Goal: Use online tool/utility

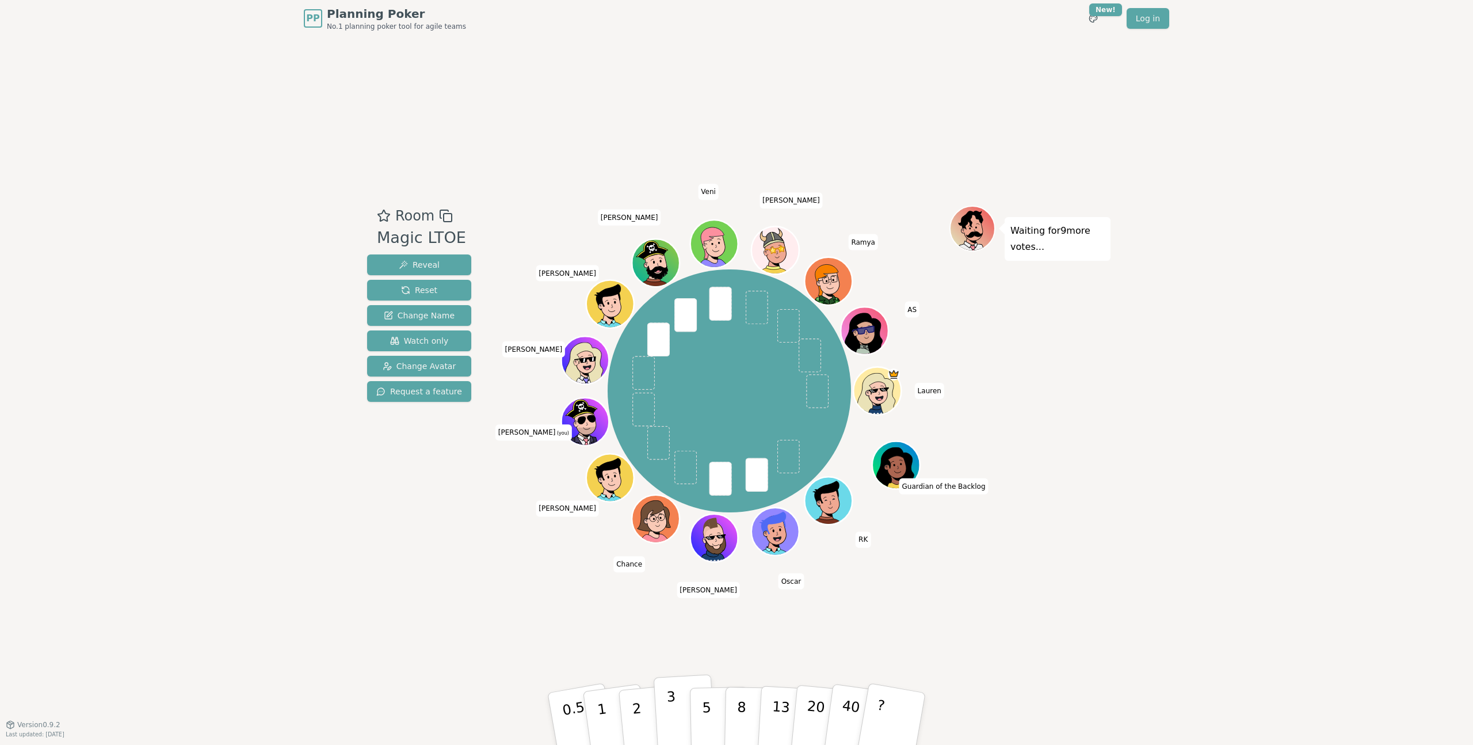
click at [676, 723] on p "3" at bounding box center [672, 719] width 13 height 63
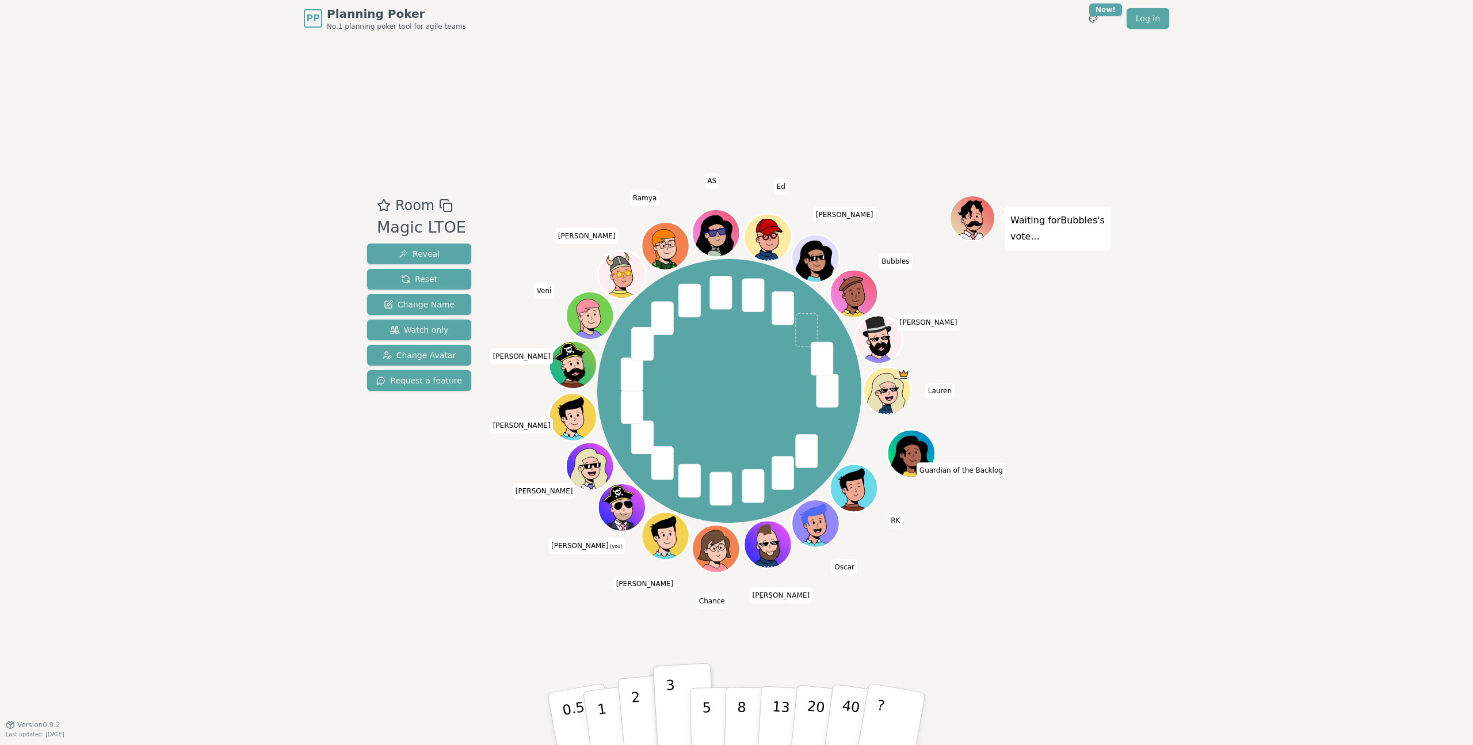
click at [645, 726] on button "2" at bounding box center [650, 718] width 66 height 91
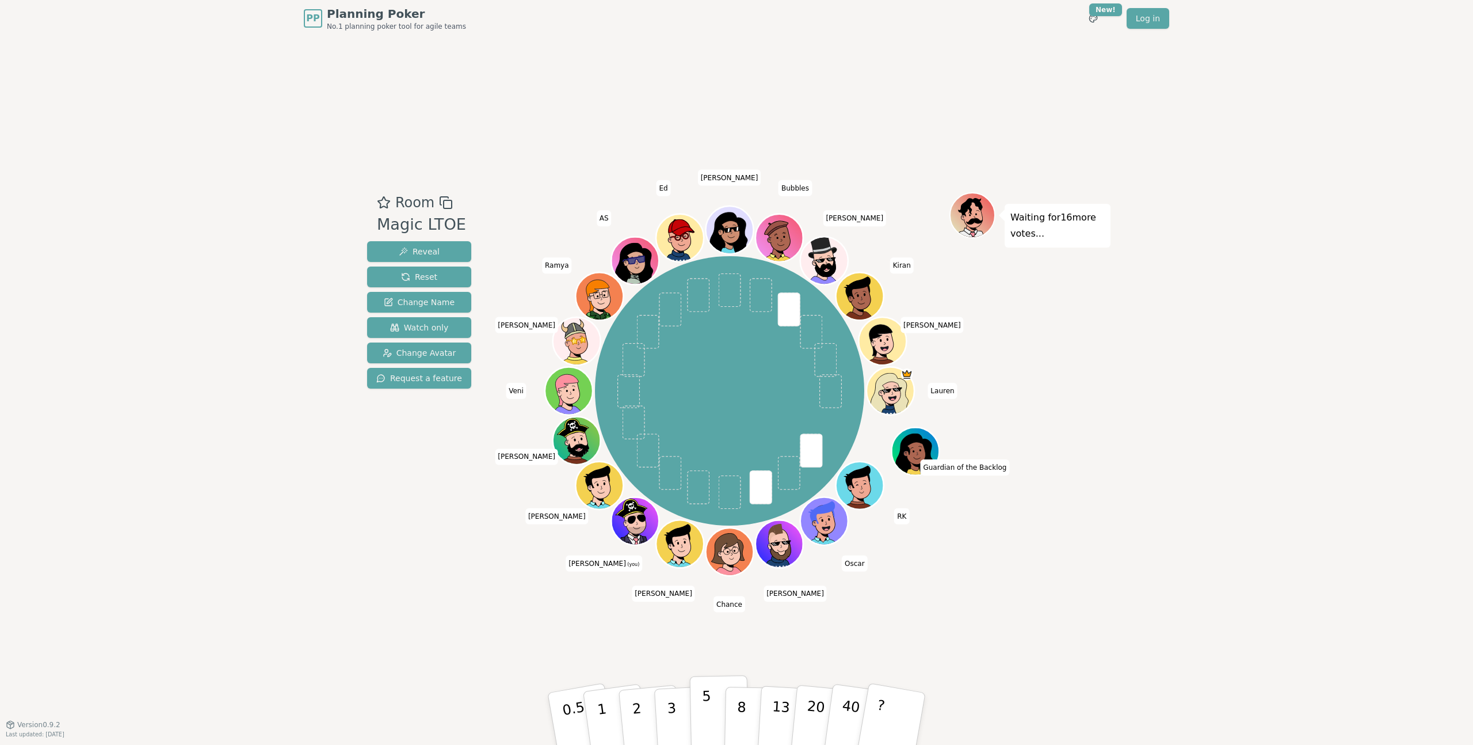
click at [706, 718] on p "5" at bounding box center [707, 719] width 10 height 62
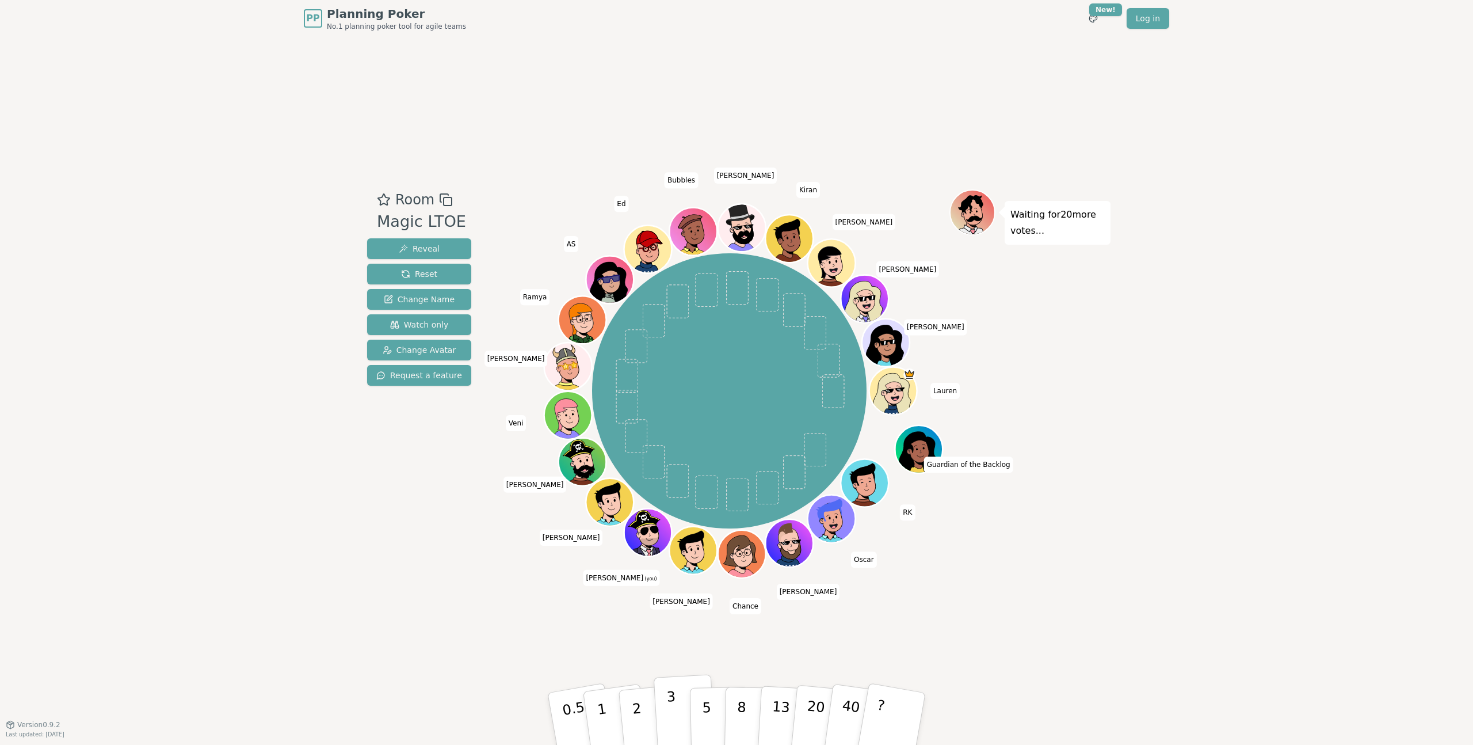
click at [670, 712] on p "3" at bounding box center [672, 719] width 13 height 63
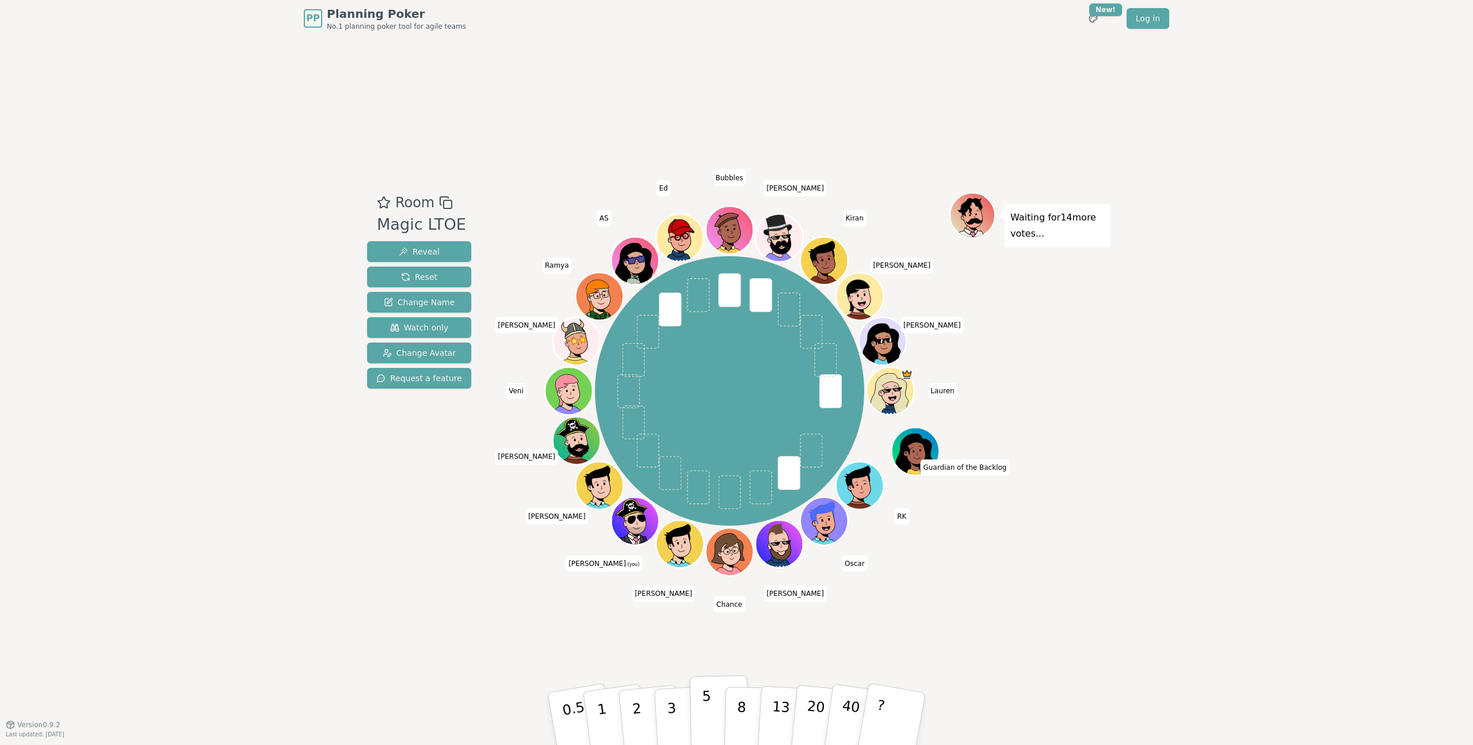
click at [711, 726] on button "5" at bounding box center [719, 718] width 59 height 87
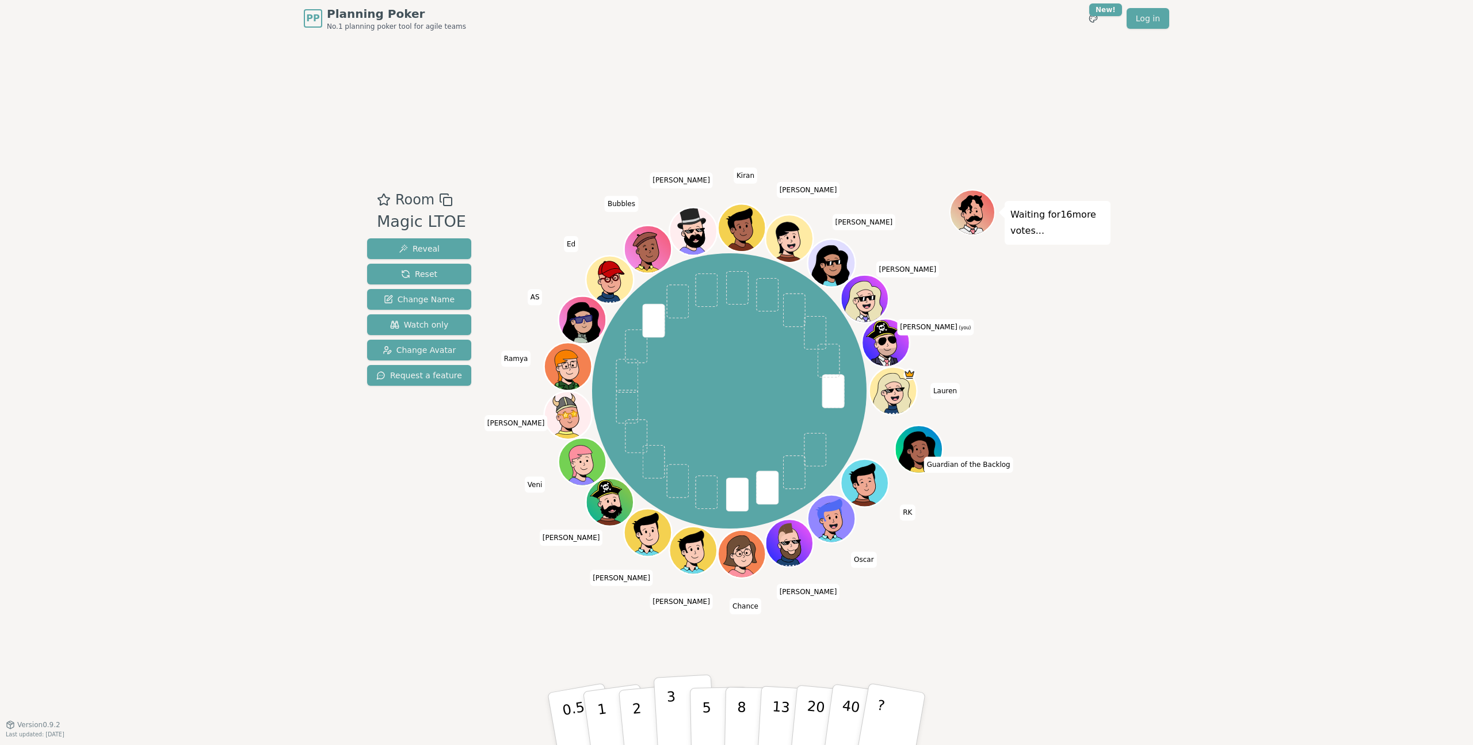
click at [672, 708] on p "3" at bounding box center [672, 719] width 13 height 63
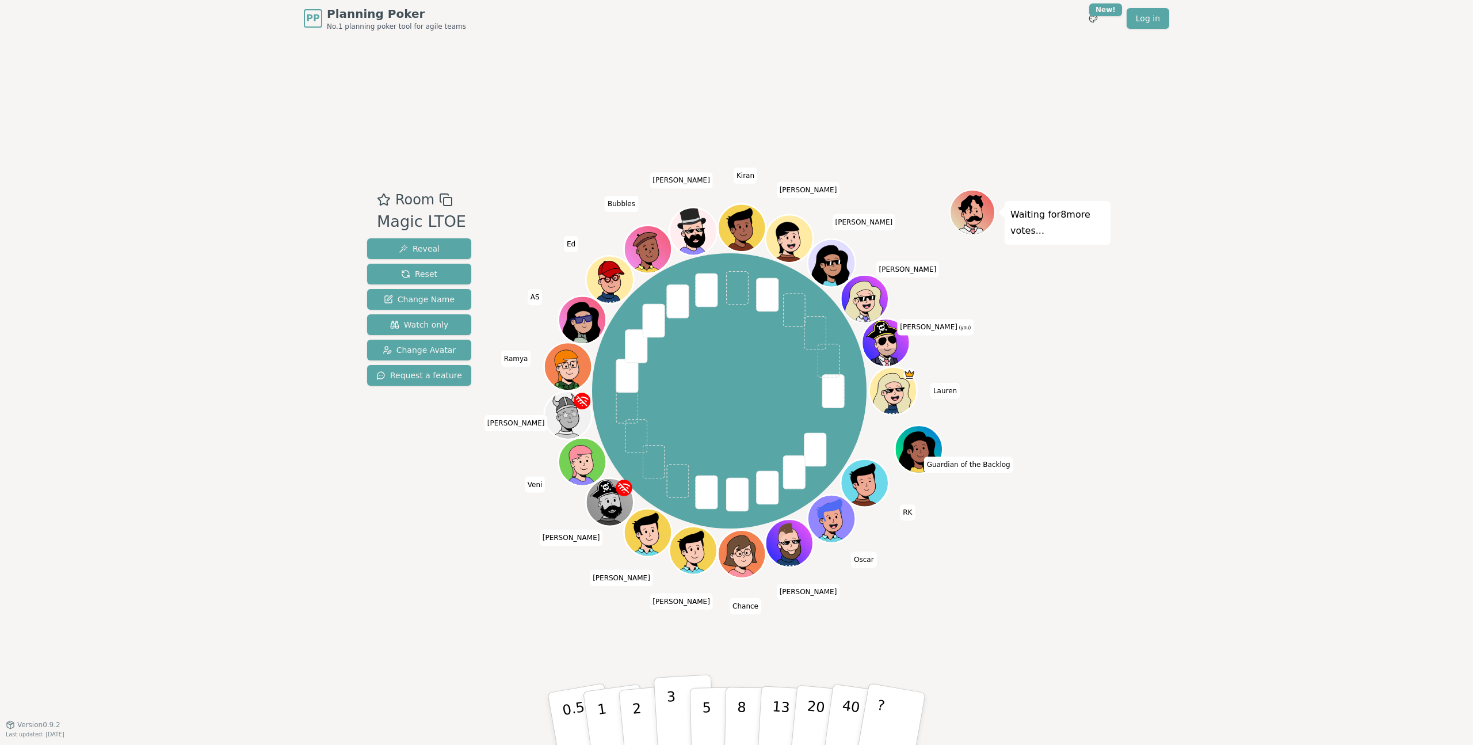
click at [674, 722] on p "3" at bounding box center [672, 719] width 13 height 63
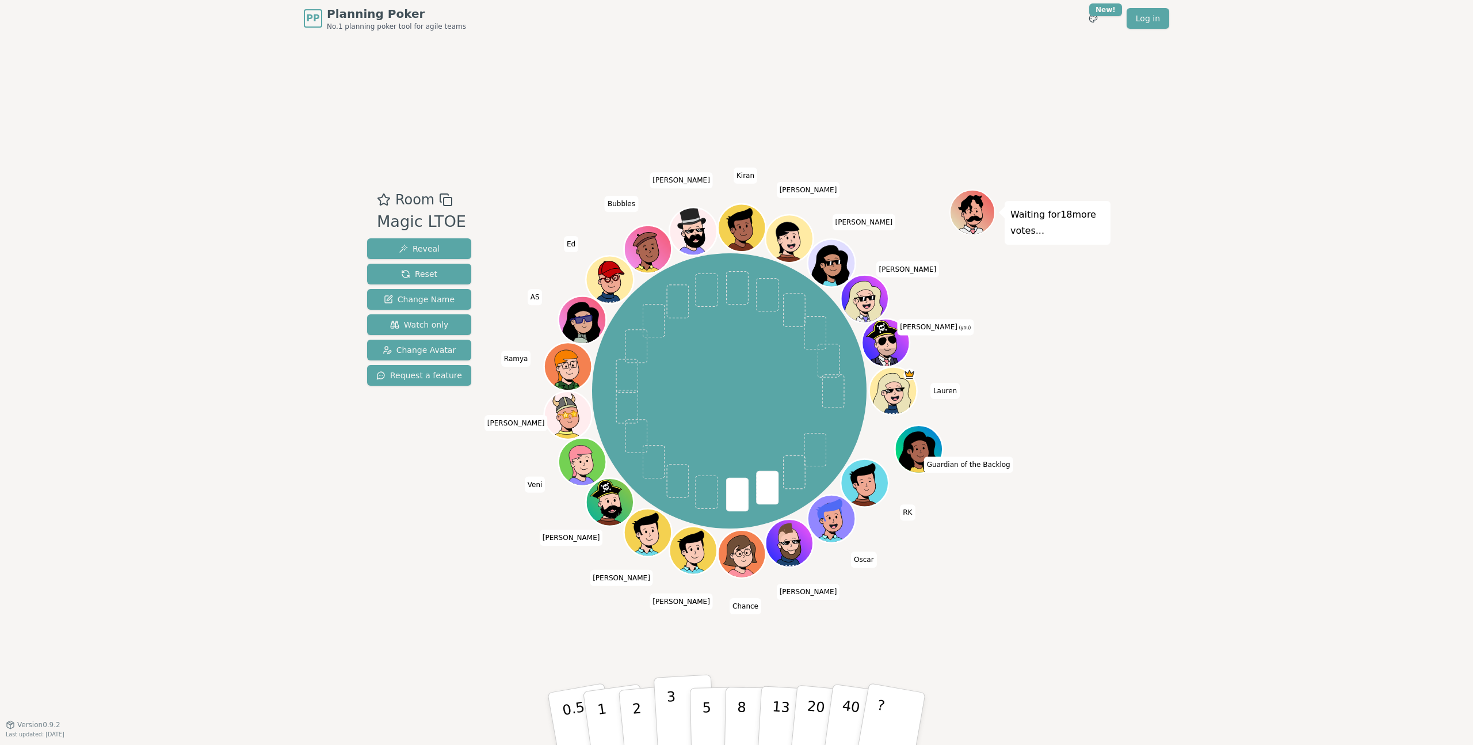
click at [672, 701] on p "3" at bounding box center [672, 719] width 13 height 63
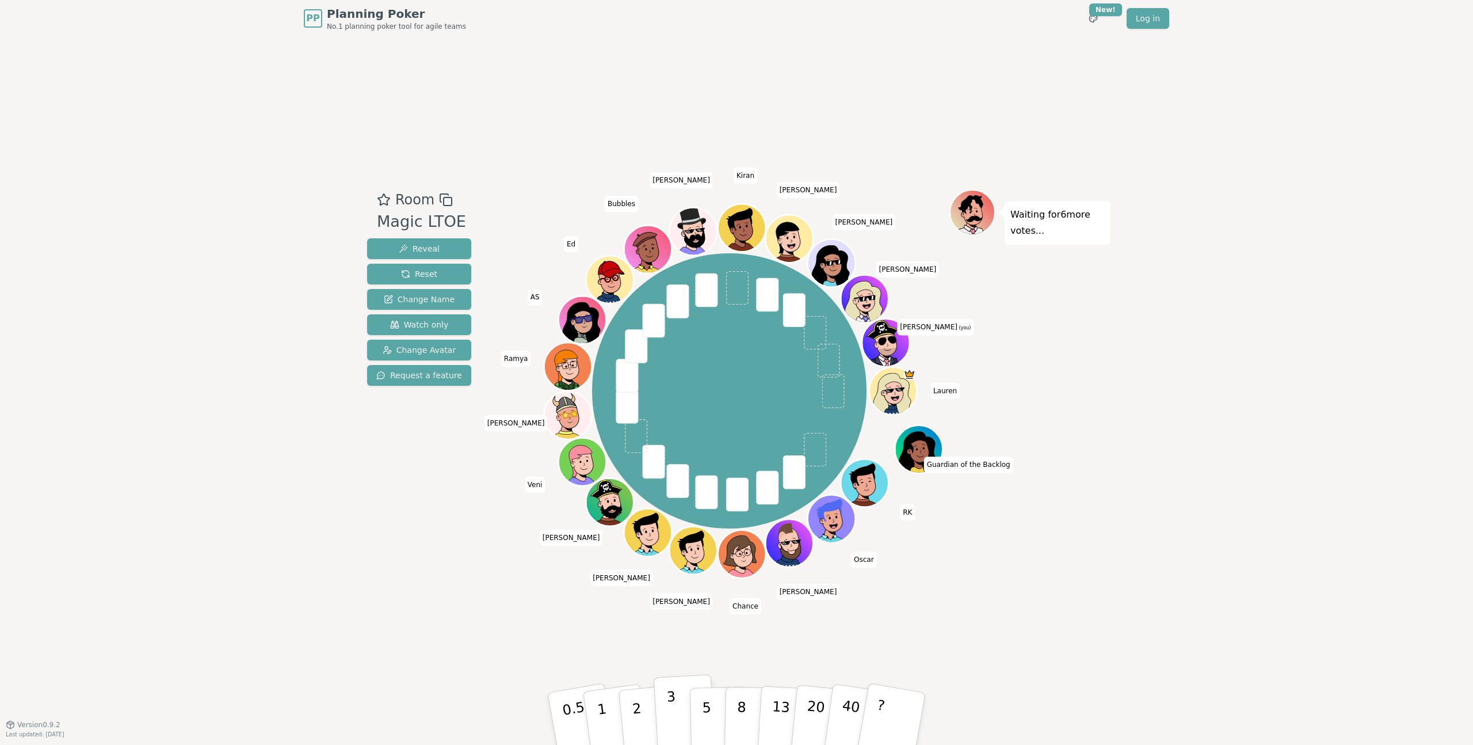
click at [666, 723] on button "3" at bounding box center [685, 719] width 63 height 90
